Goal: Find specific page/section: Locate a particular part of the current website

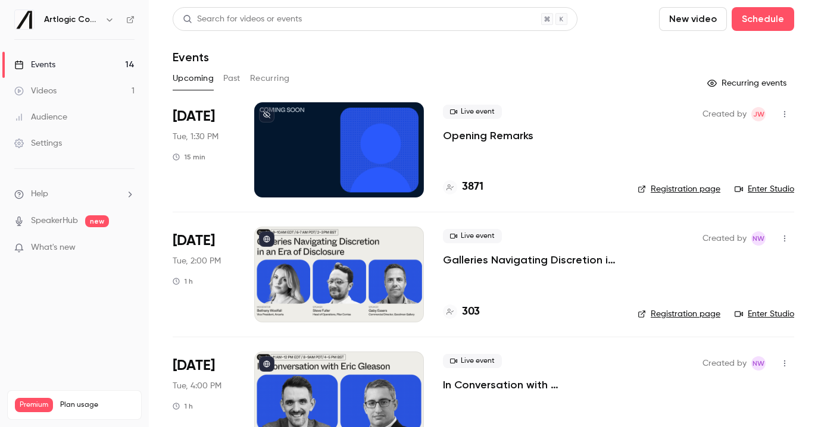
scroll to position [791, 0]
click at [763, 314] on link "Enter Studio" at bounding box center [764, 314] width 60 height 12
click at [765, 314] on link "Enter Studio" at bounding box center [764, 314] width 60 height 12
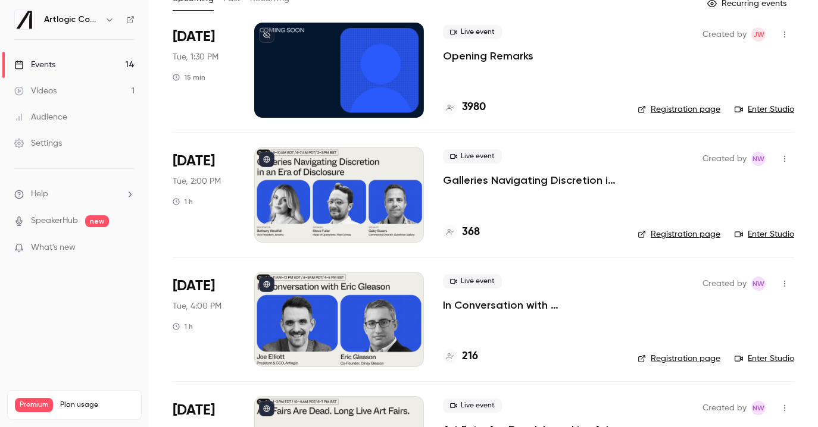
click at [759, 361] on link "Enter Studio" at bounding box center [764, 359] width 60 height 12
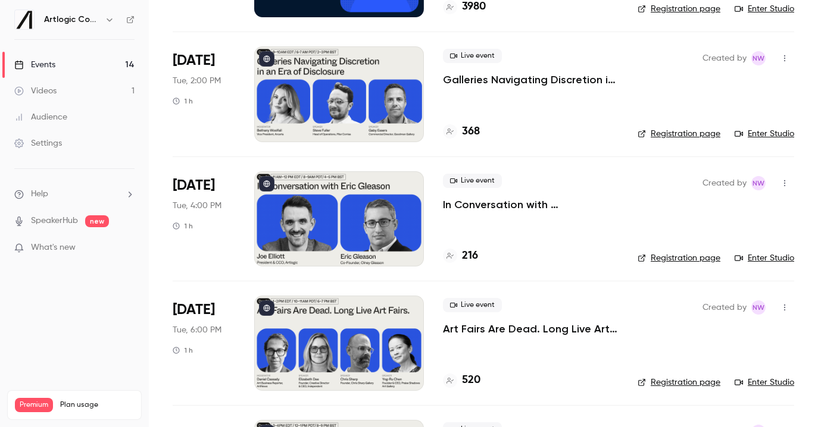
scroll to position [183, 0]
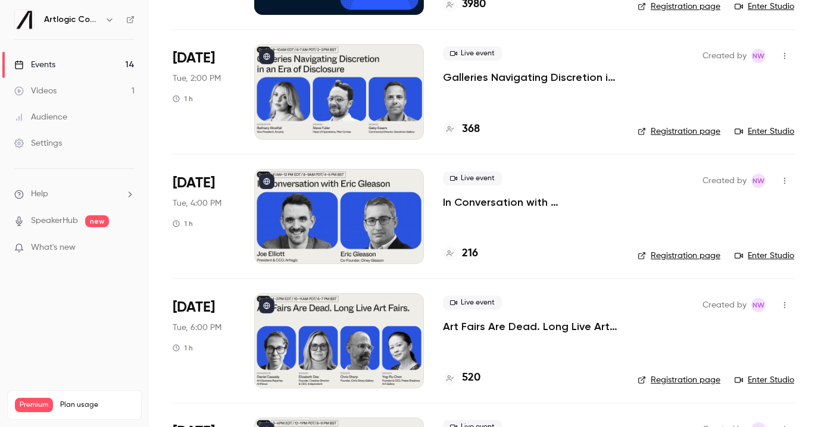
click at [762, 379] on link "Enter Studio" at bounding box center [764, 380] width 60 height 12
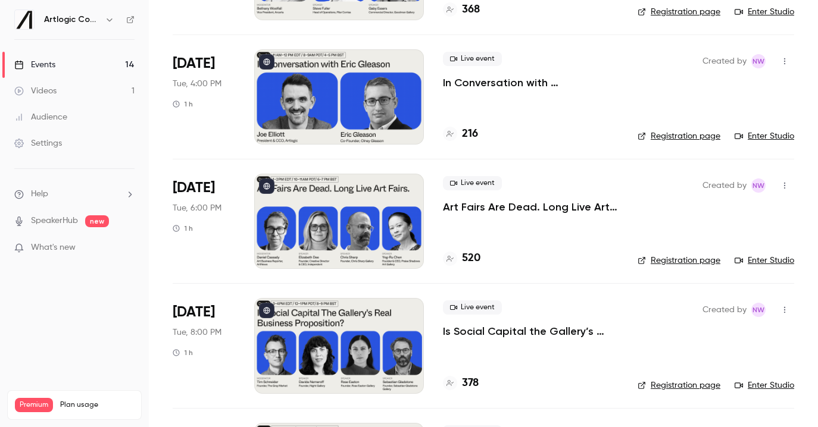
scroll to position [303, 0]
click at [770, 386] on link "Enter Studio" at bounding box center [764, 385] width 60 height 12
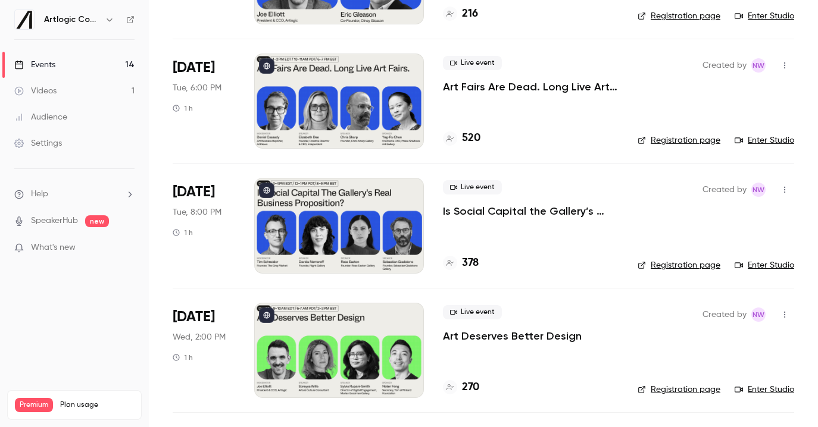
scroll to position [480, 0]
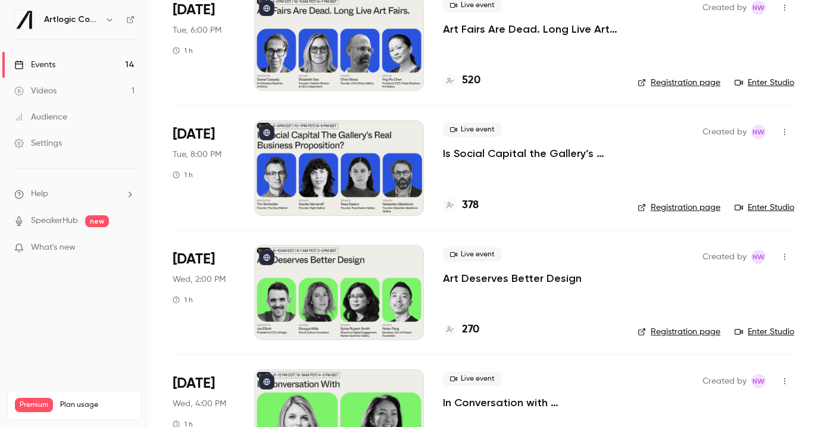
click at [770, 332] on link "Enter Studio" at bounding box center [764, 332] width 60 height 12
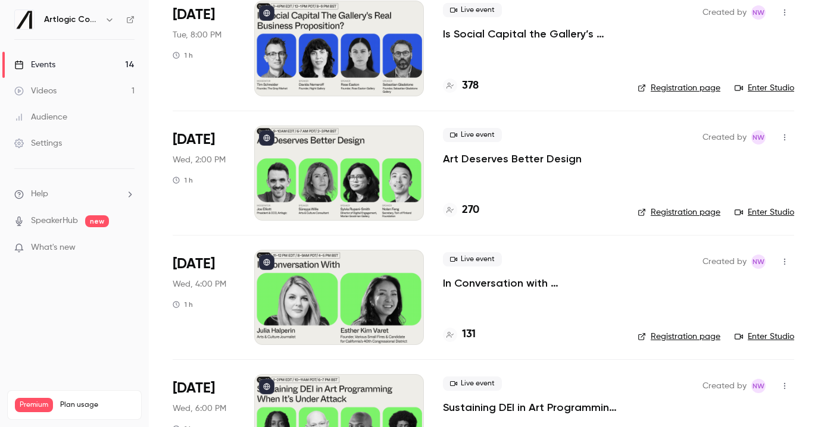
click at [755, 331] on link "Enter Studio" at bounding box center [764, 337] width 60 height 12
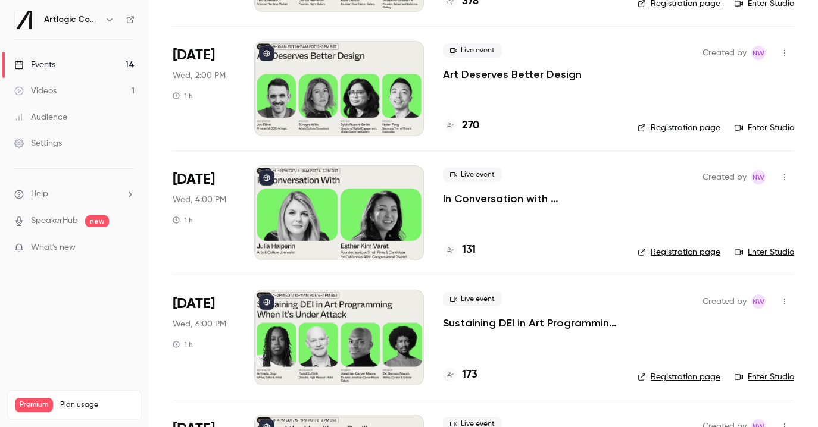
scroll to position [706, 0]
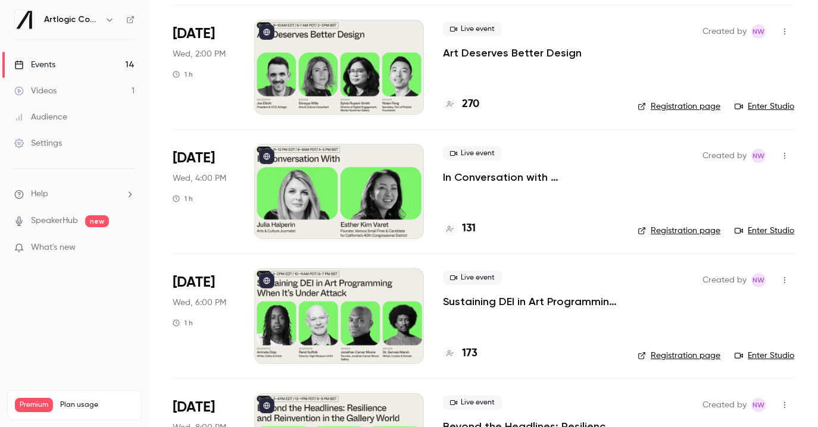
click at [777, 355] on link "Enter Studio" at bounding box center [764, 356] width 60 height 12
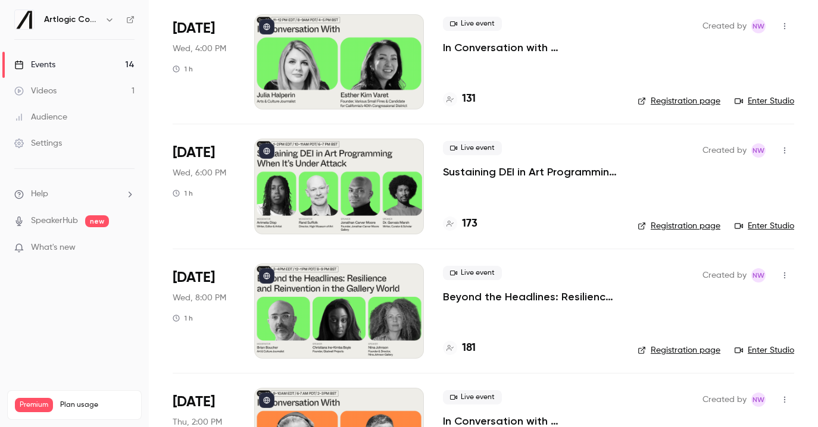
scroll to position [839, 0]
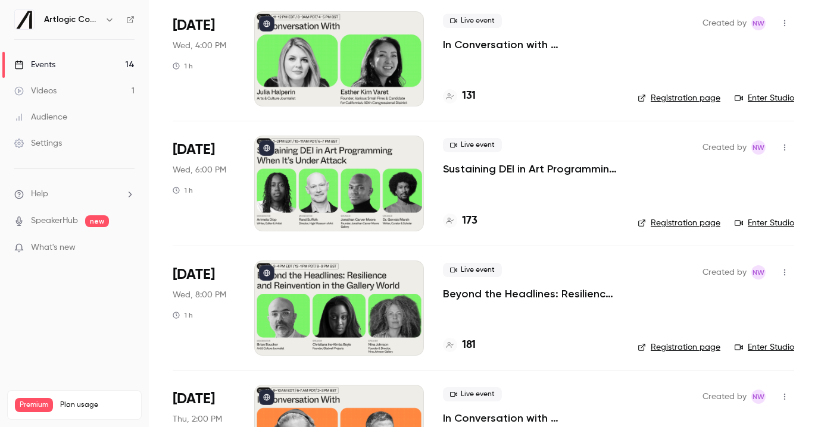
click at [759, 352] on link "Enter Studio" at bounding box center [764, 348] width 60 height 12
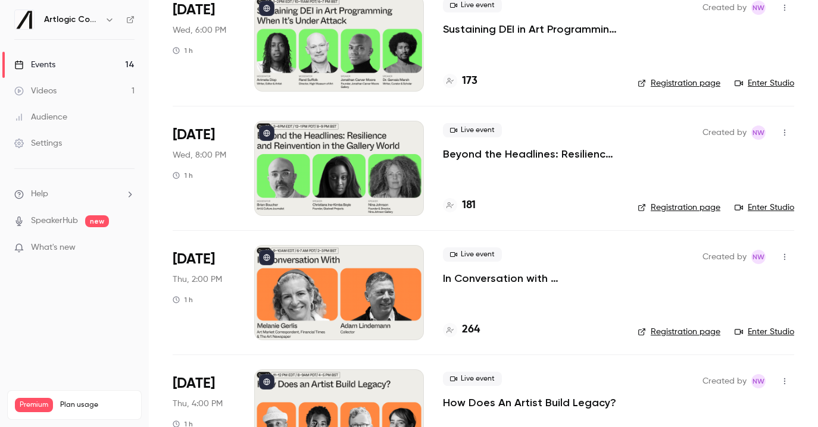
scroll to position [980, 0]
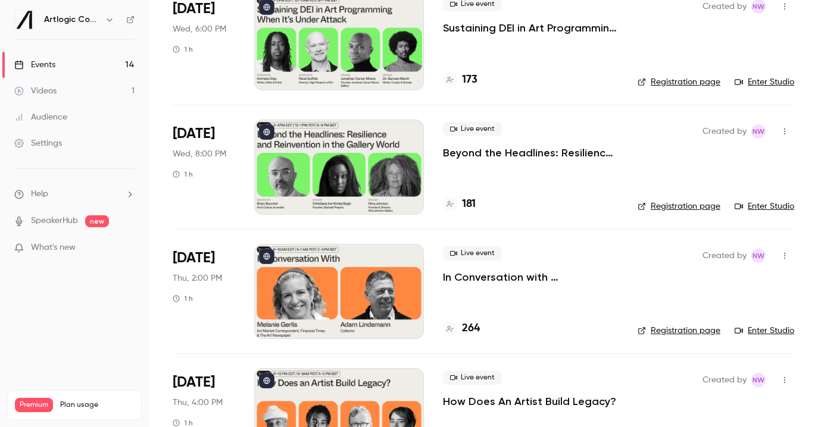
click at [762, 334] on link "Enter Studio" at bounding box center [764, 331] width 60 height 12
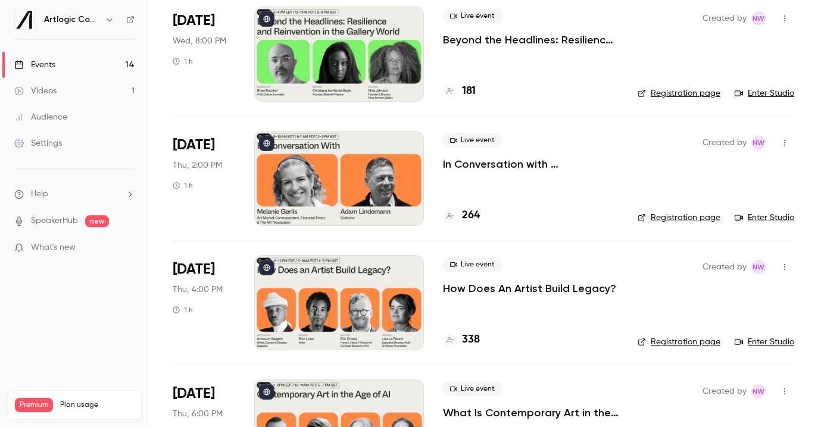
scroll to position [1100, 0]
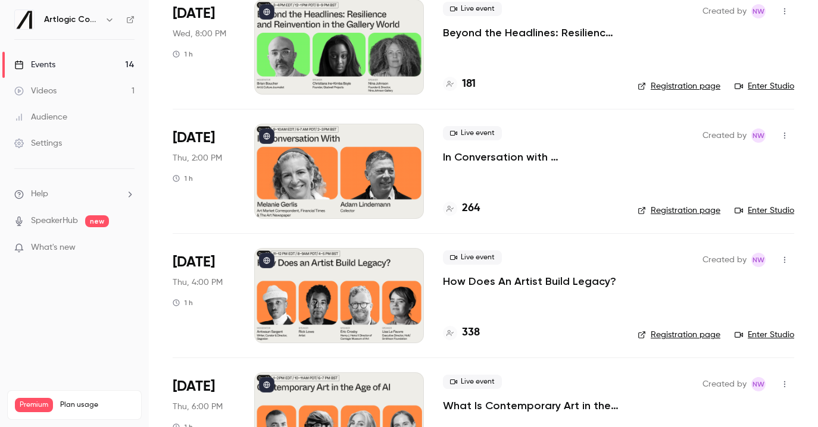
click at [756, 339] on link "Enter Studio" at bounding box center [764, 335] width 60 height 12
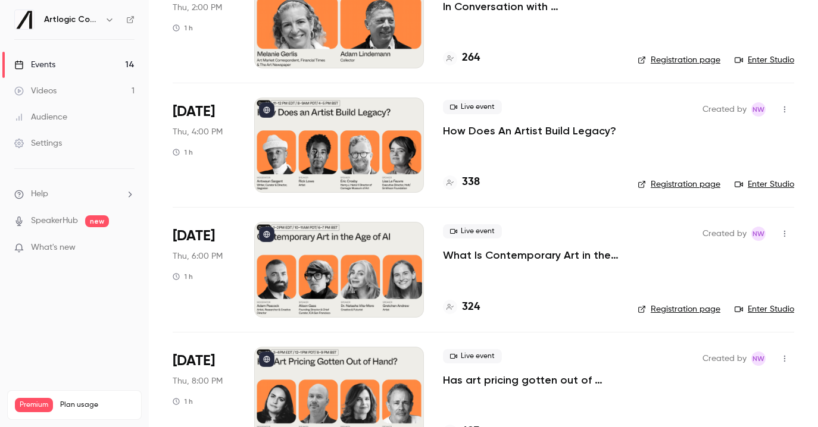
scroll to position [1251, 0]
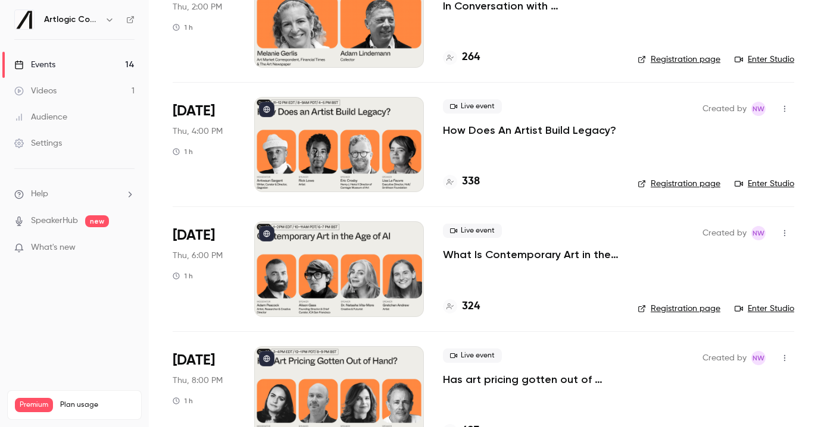
click at [773, 306] on link "Enter Studio" at bounding box center [764, 309] width 60 height 12
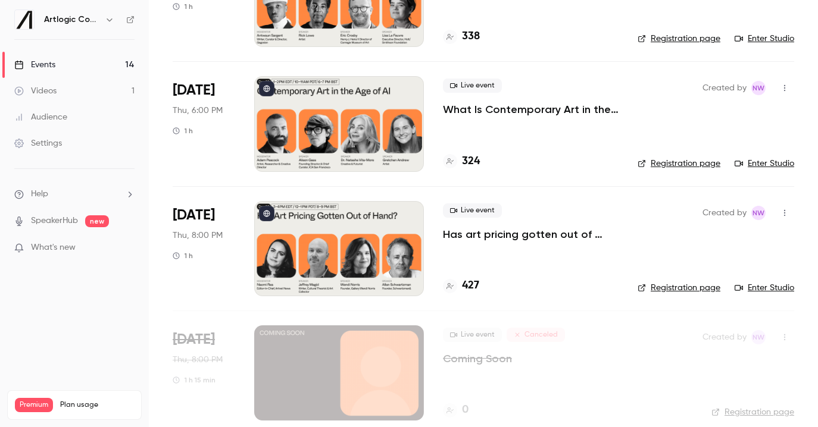
scroll to position [1405, 0]
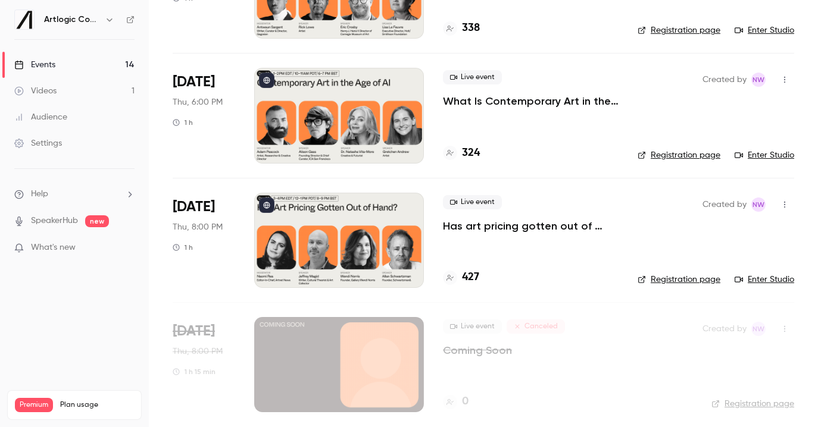
click at [766, 279] on link "Enter Studio" at bounding box center [764, 280] width 60 height 12
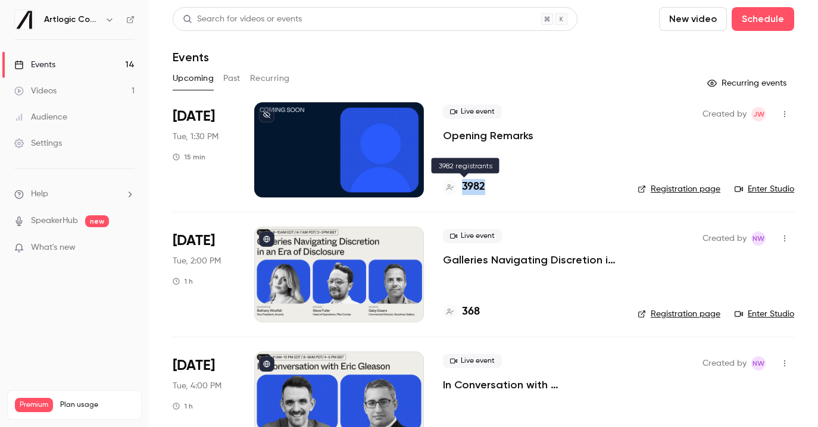
drag, startPoint x: 486, startPoint y: 183, endPoint x: 462, endPoint y: 183, distance: 24.4
click at [462, 183] on div "3982" at bounding box center [531, 187] width 176 height 16
click at [533, 207] on li "Sep 16 Tue, 1:30 PM 15 min Live event Opening Remarks 3982 Created by JW Regist…" at bounding box center [483, 157] width 621 height 110
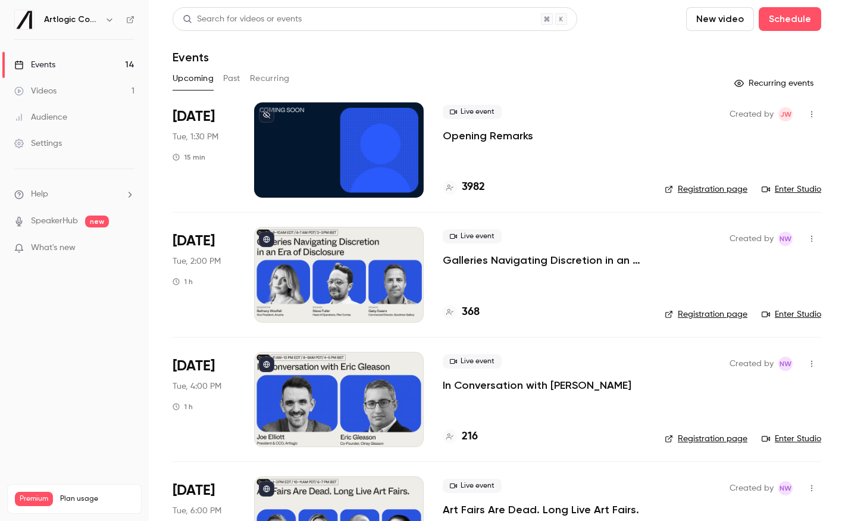
click at [799, 311] on link "Enter Studio" at bounding box center [792, 314] width 60 height 12
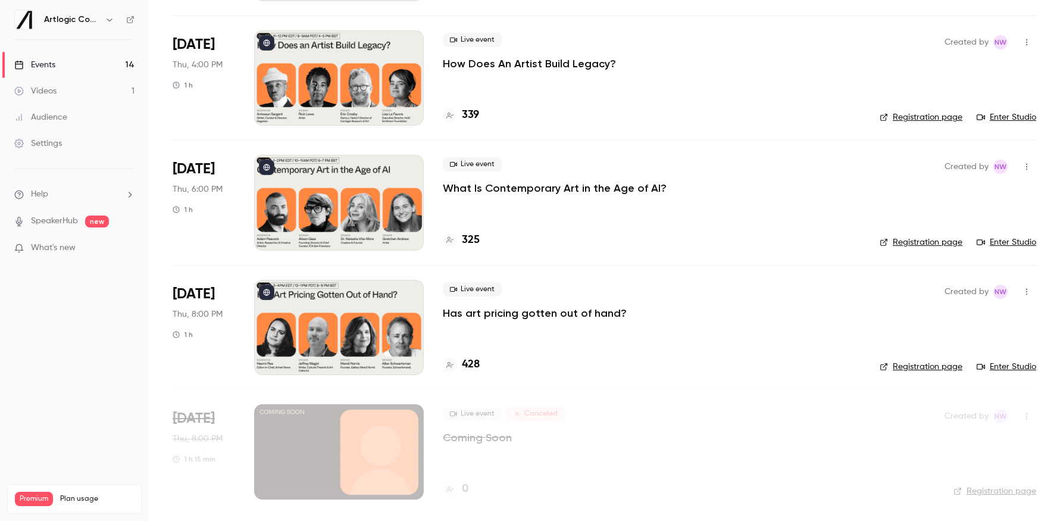
scroll to position [1318, 0]
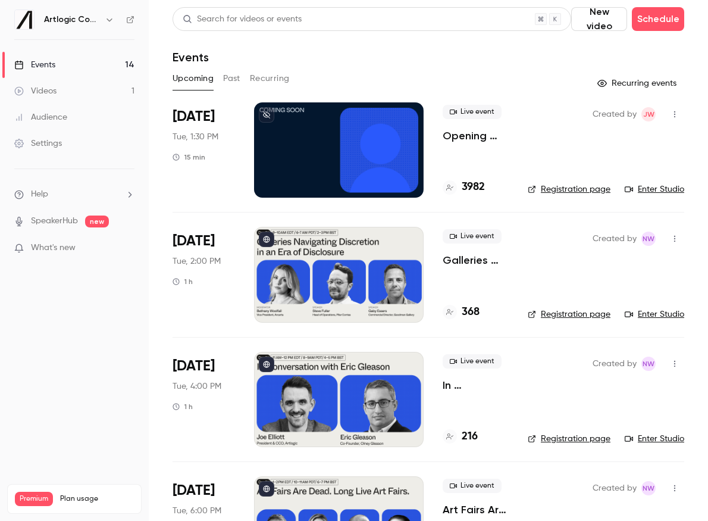
click at [477, 182] on h4 "3982" at bounding box center [473, 187] width 23 height 16
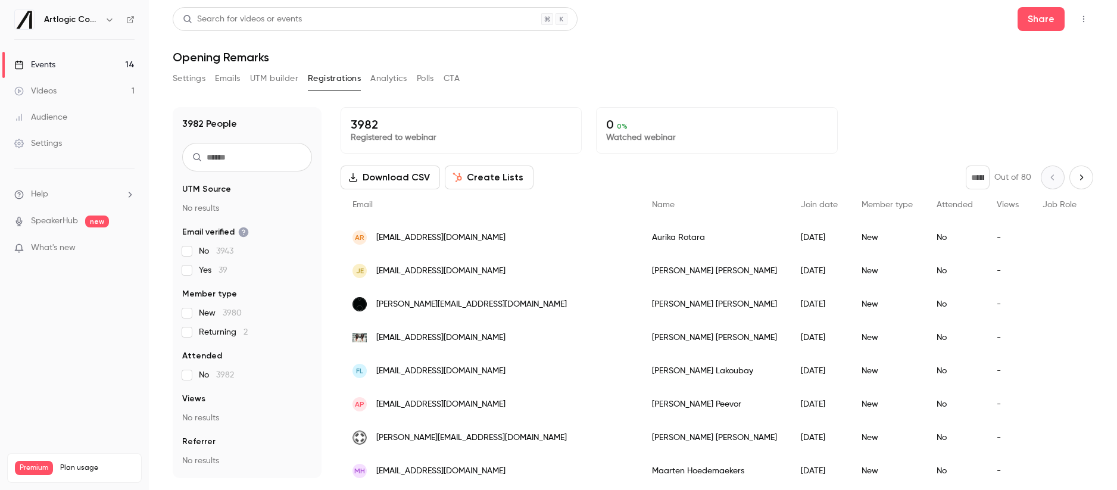
click at [60, 61] on link "Events 14" at bounding box center [74, 65] width 149 height 26
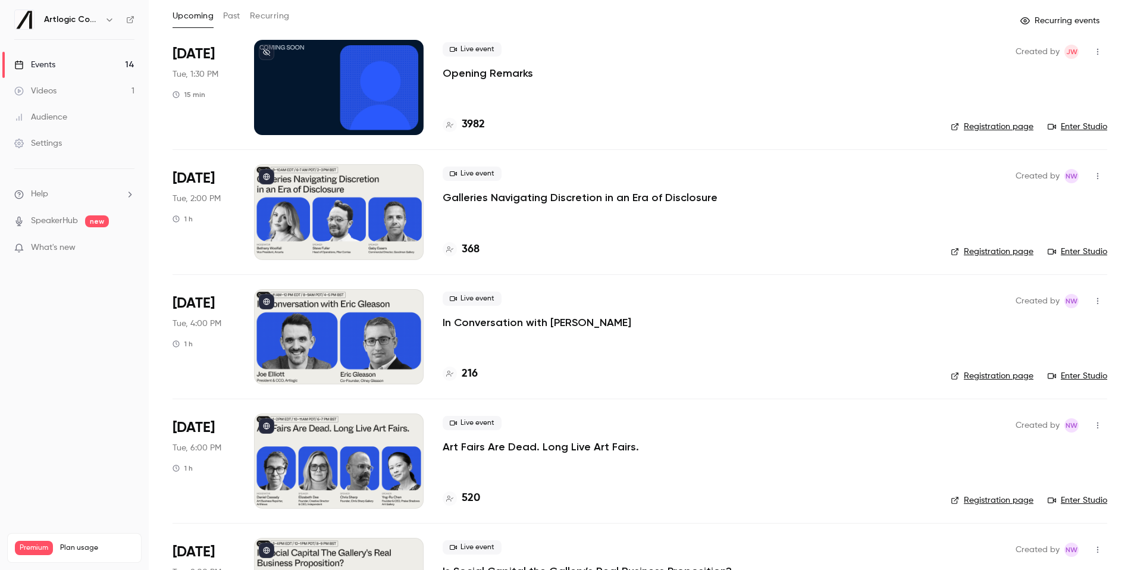
scroll to position [62, 0]
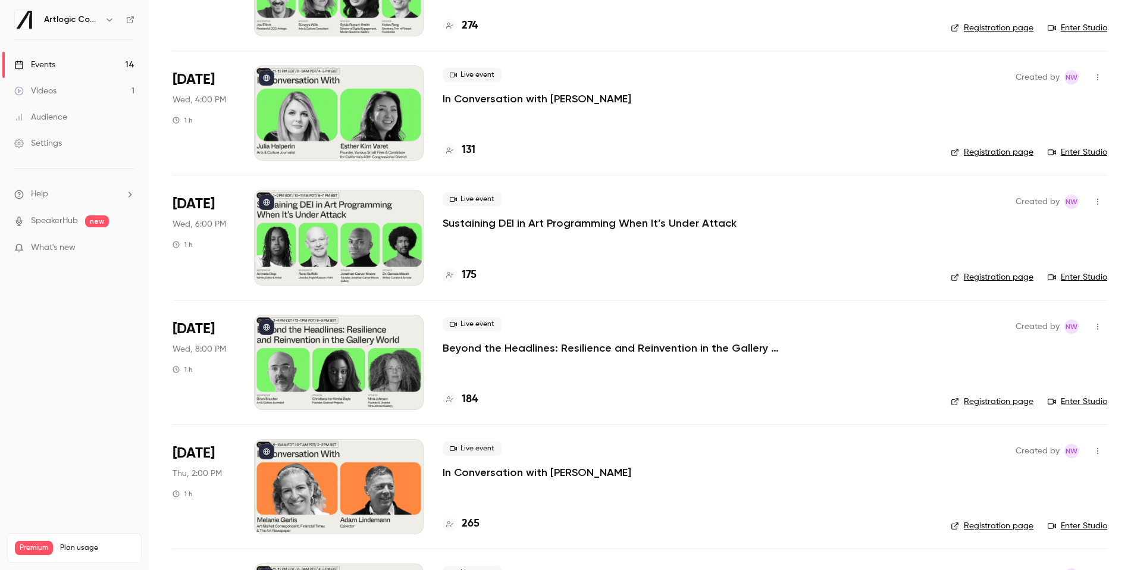
scroll to position [703, 0]
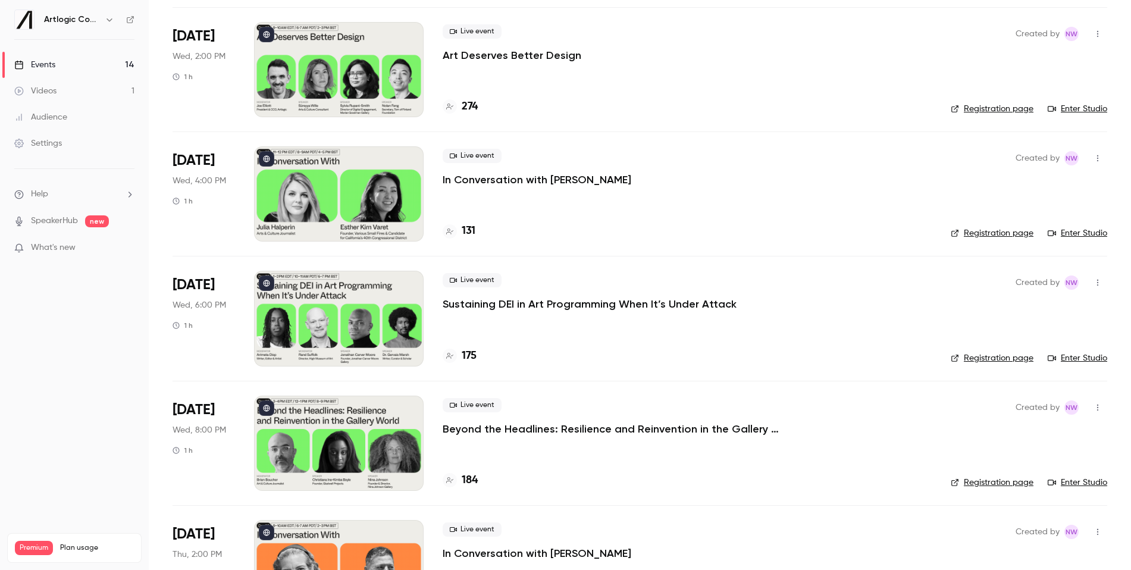
click at [1084, 115] on div "Created by NW Registration page Enter Studio" at bounding box center [1029, 69] width 157 height 95
click at [1084, 112] on link "Enter Studio" at bounding box center [1078, 109] width 60 height 12
